Goal: Navigation & Orientation: Find specific page/section

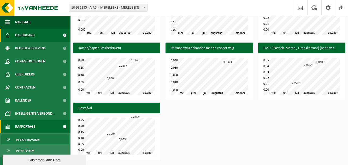
click at [27, 37] on span "Dashboard" at bounding box center [25, 35] width 20 height 13
